Goal: Transaction & Acquisition: Purchase product/service

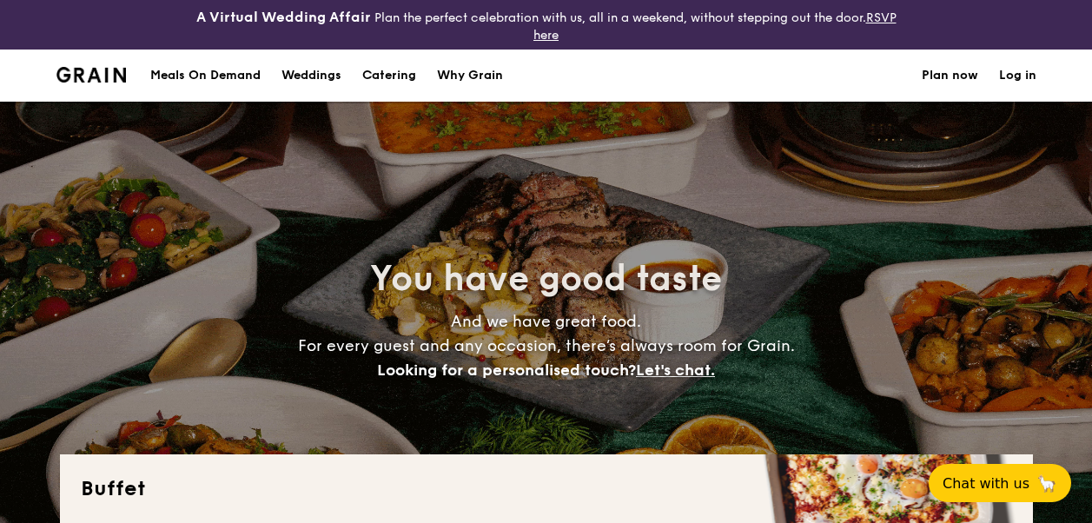
select select
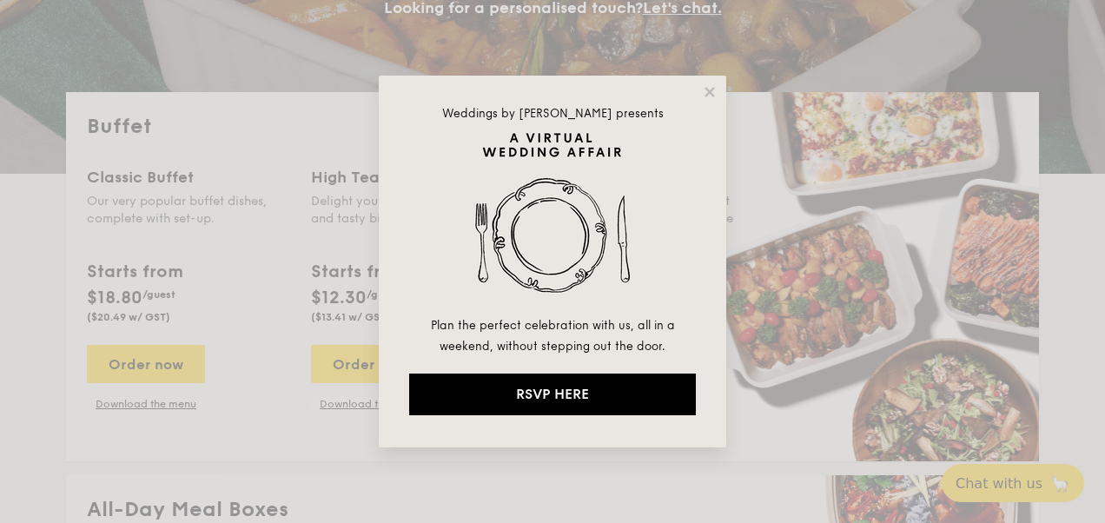
click at [719, 87] on div "Weddings by [PERSON_NAME] presents Plan the perfect celebration with us, all in…" at bounding box center [553, 262] width 348 height 372
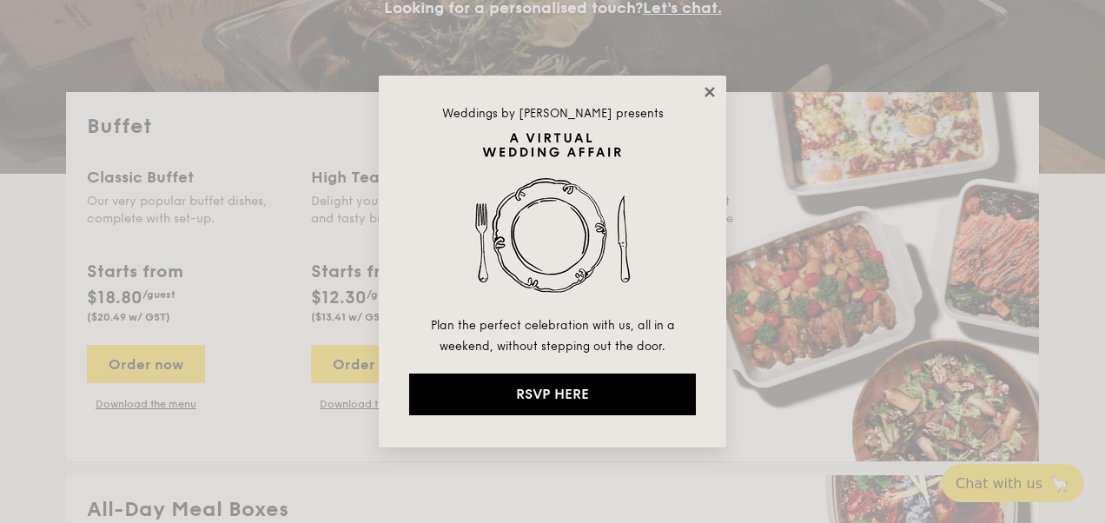
click at [714, 89] on icon at bounding box center [710, 92] width 10 height 10
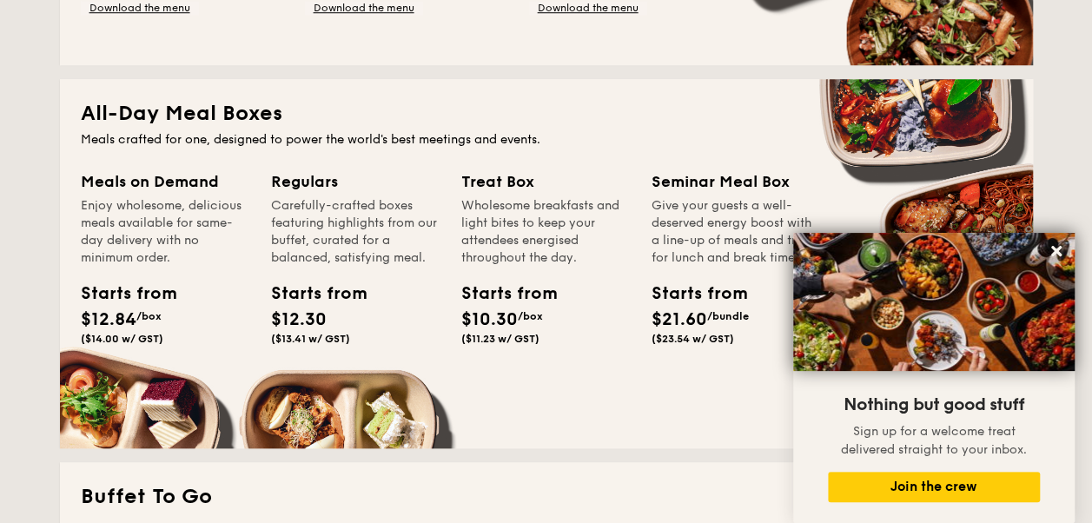
scroll to position [782, 0]
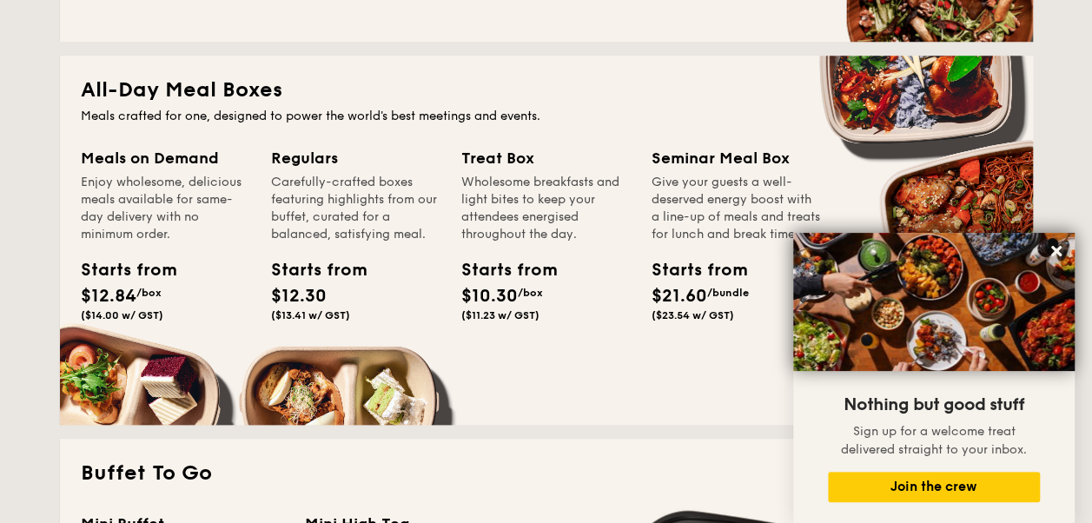
click at [132, 138] on div "All-Day Meal Boxes Meals crafted for one, designed to power the world's best me…" at bounding box center [546, 240] width 973 height 369
click at [129, 159] on div "Meals on Demand" at bounding box center [165, 158] width 169 height 24
click at [144, 245] on div "Meals on Demand Enjoy wholesome, delicious meals available for same-day deliver…" at bounding box center [165, 237] width 169 height 182
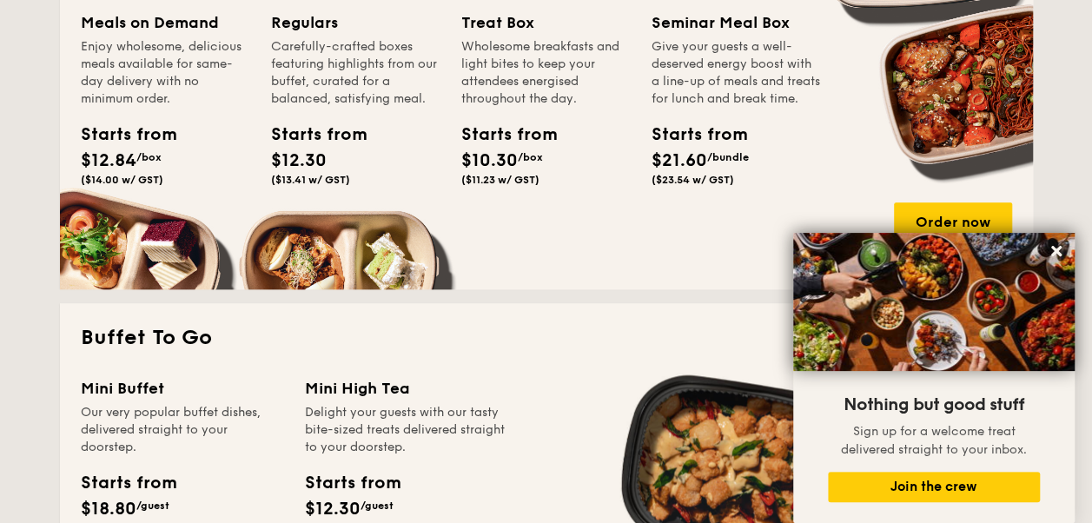
scroll to position [956, 0]
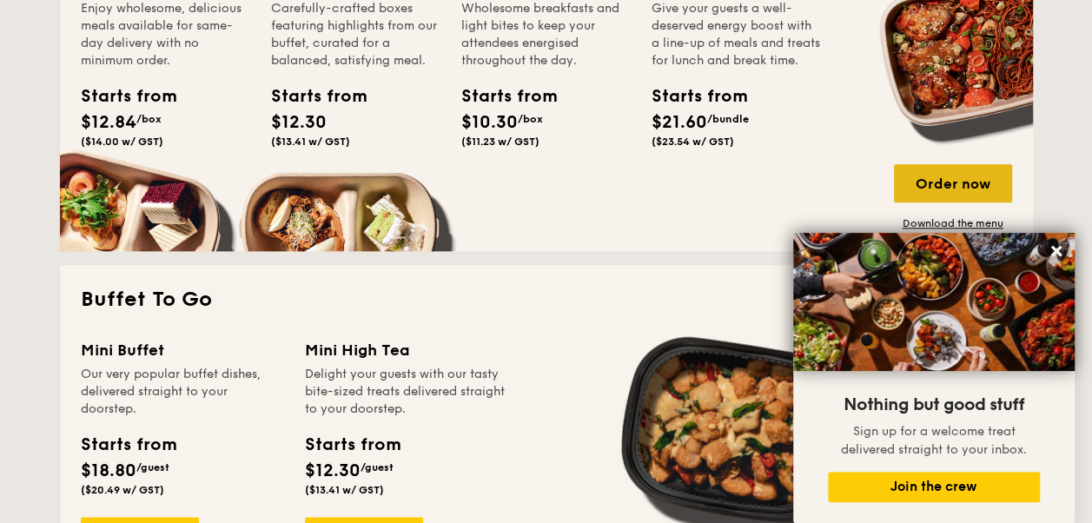
click at [934, 183] on div "Order now" at bounding box center [953, 183] width 118 height 38
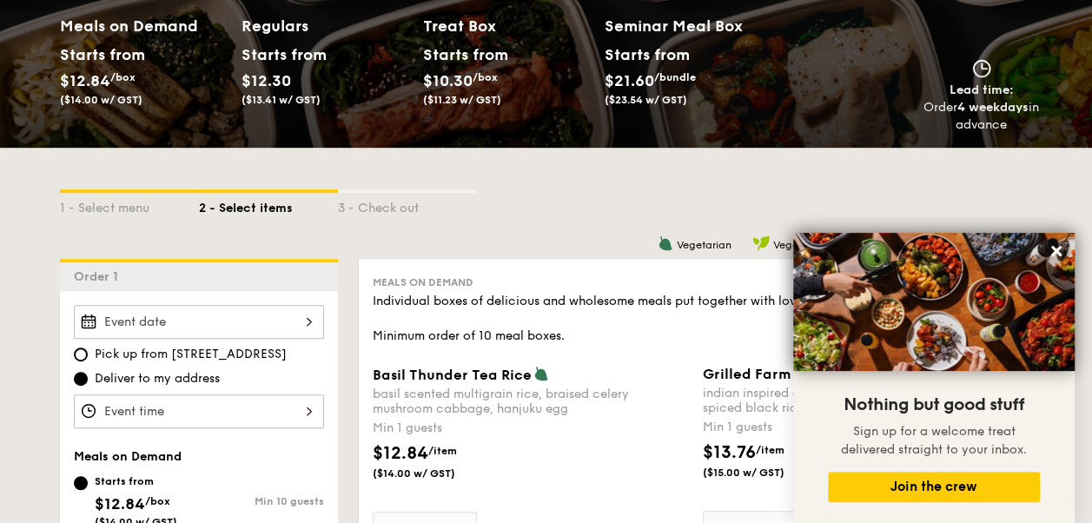
scroll to position [348, 0]
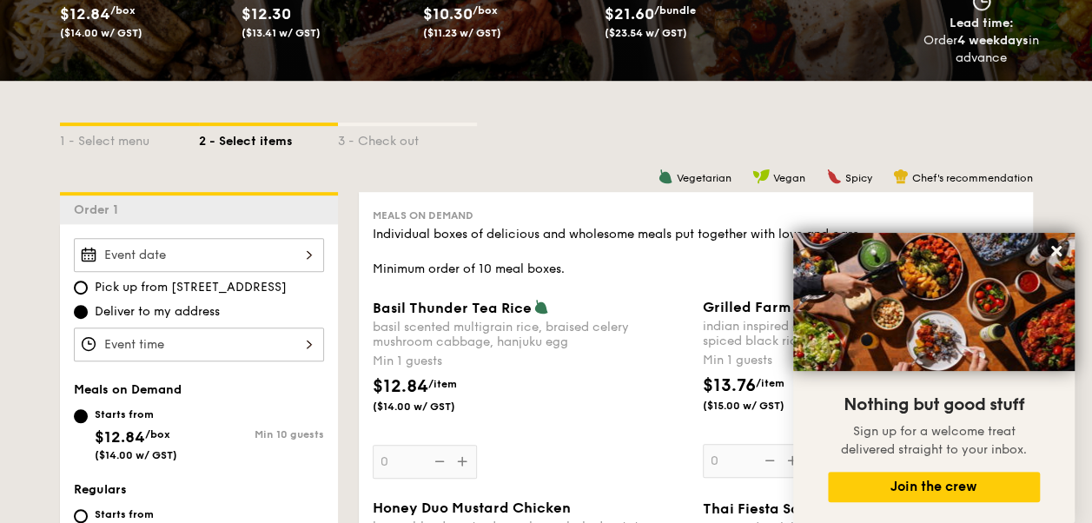
click at [196, 250] on div at bounding box center [199, 255] width 250 height 34
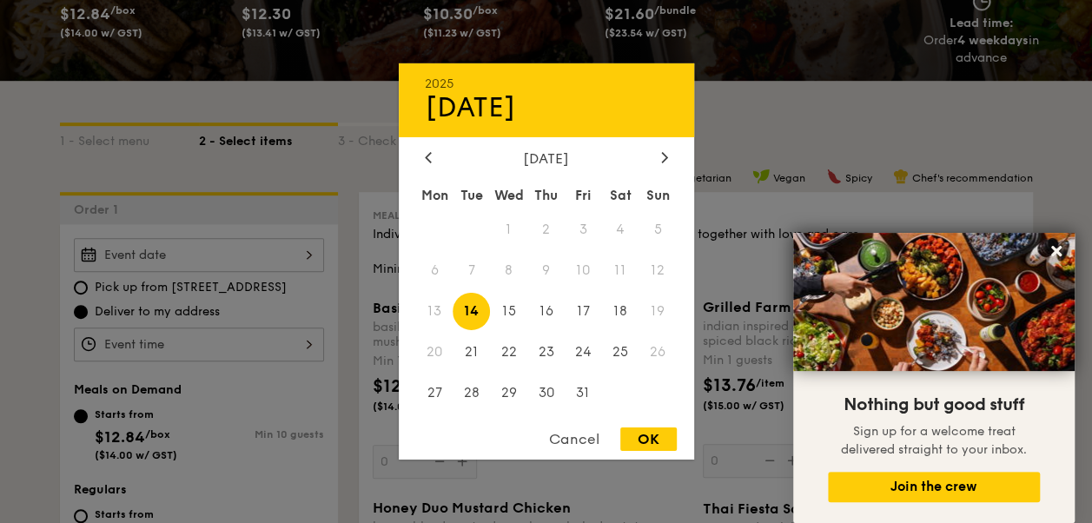
click at [473, 308] on span "14" at bounding box center [471, 311] width 37 height 37
click at [656, 438] on div "OK" at bounding box center [648, 438] width 56 height 23
type input "[DATE]"
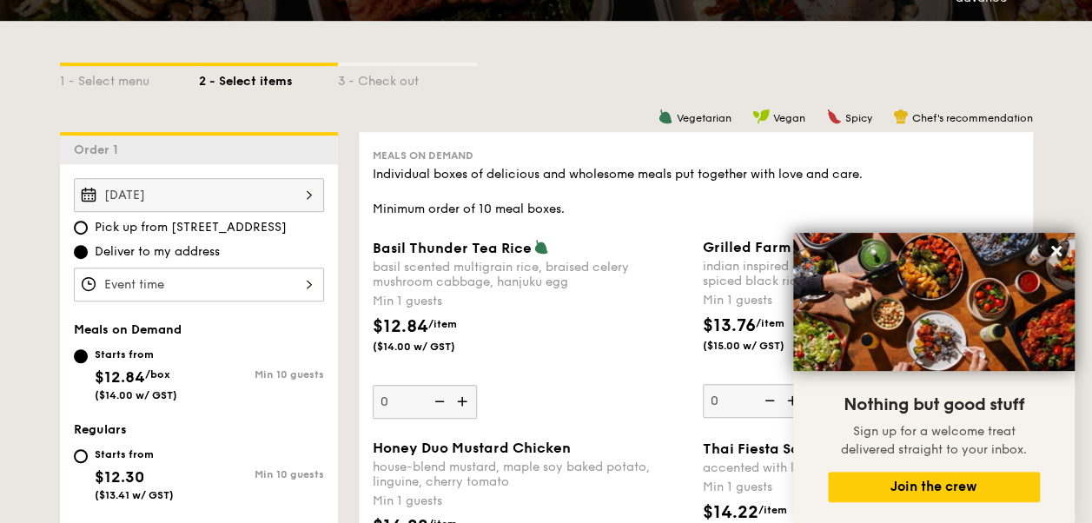
scroll to position [434, 0]
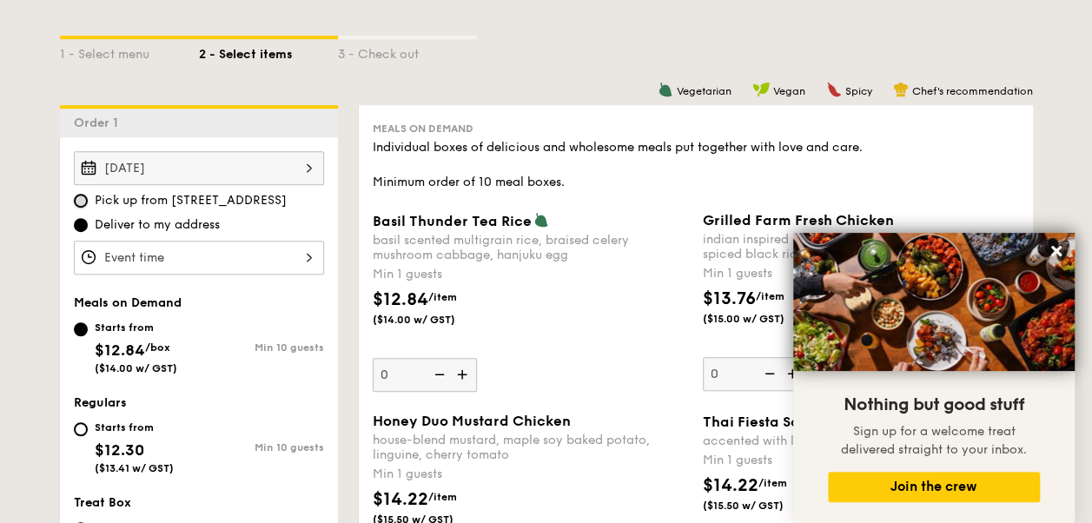
click at [83, 195] on input "Pick up from [STREET_ADDRESS]" at bounding box center [81, 201] width 14 height 14
radio input "true"
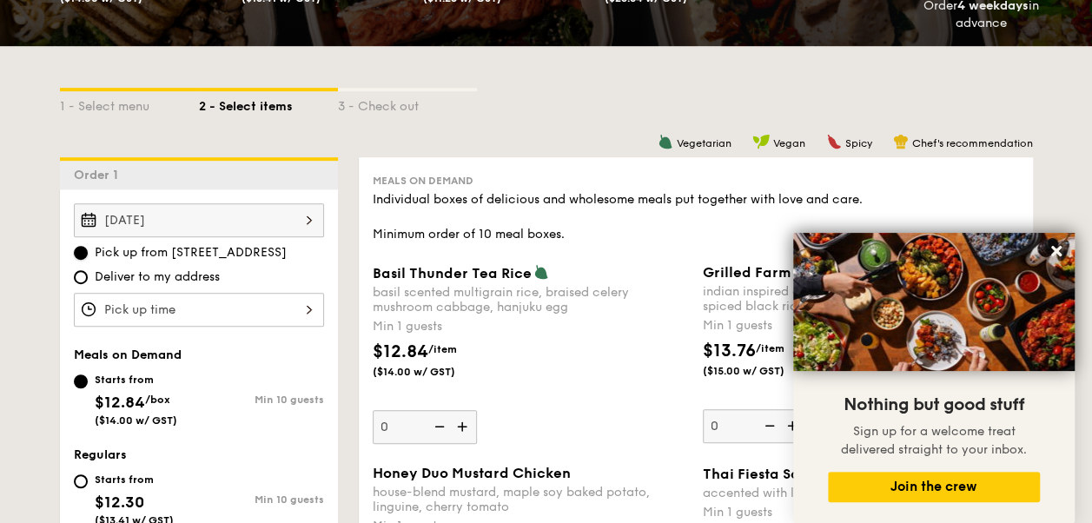
scroll to position [261, 0]
